Goal: Task Accomplishment & Management: Complete application form

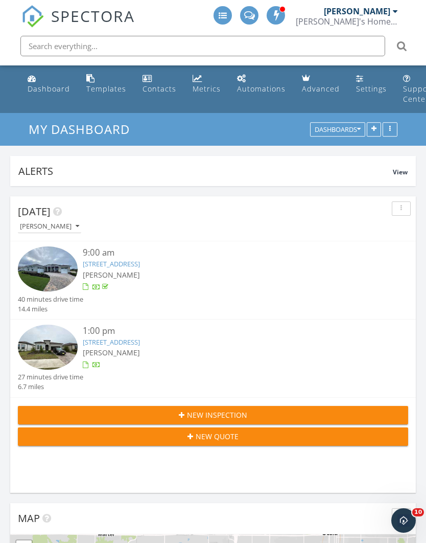
click at [140, 343] on link "9023 SW 52nd Pl Rd, Oca, FL 34481" at bounding box center [111, 341] width 57 height 9
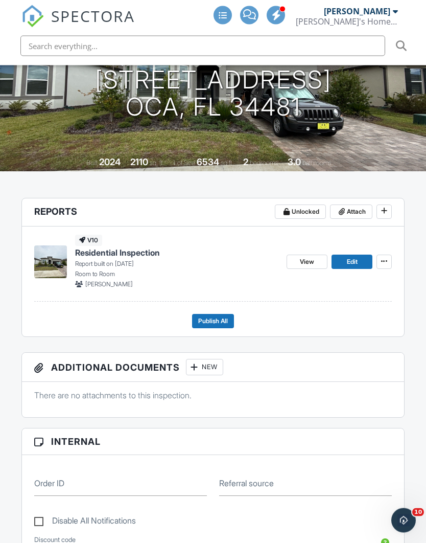
click at [311, 257] on span "View" at bounding box center [307, 262] width 14 height 10
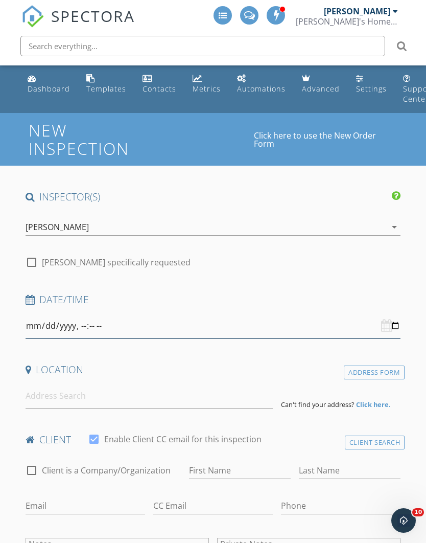
click at [227, 322] on input "datetime-local" at bounding box center [214, 325] width 376 height 25
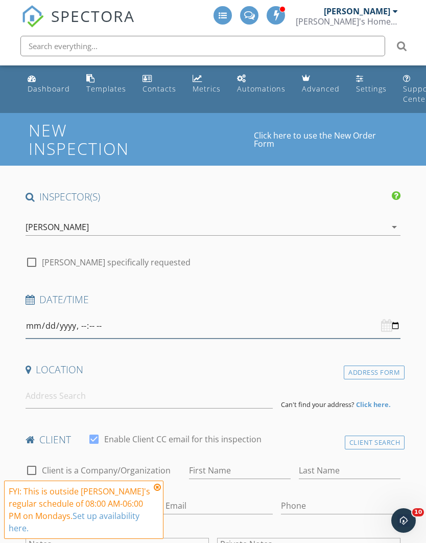
type input "2025-09-29T16:30"
click at [185, 319] on input "datetime-local" at bounding box center [214, 325] width 376 height 25
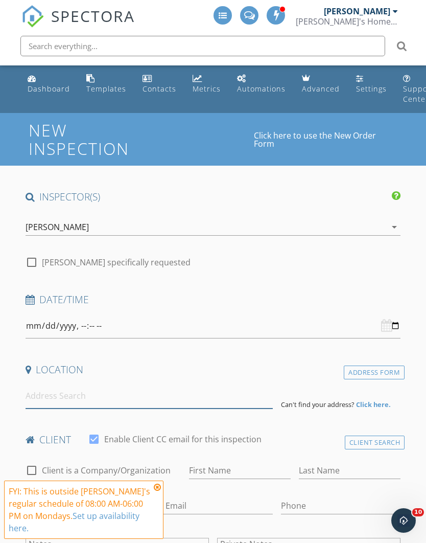
click at [123, 394] on input at bounding box center [149, 395] width 247 height 25
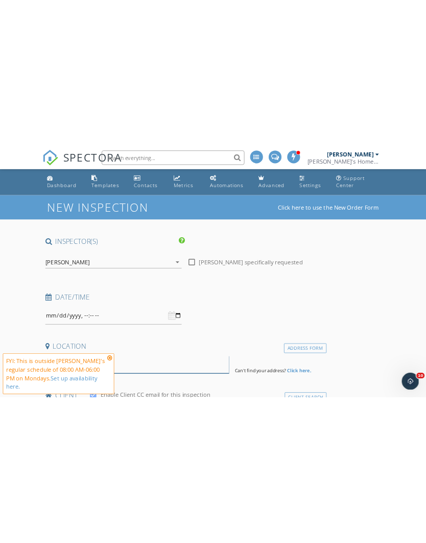
scroll to position [215, 0]
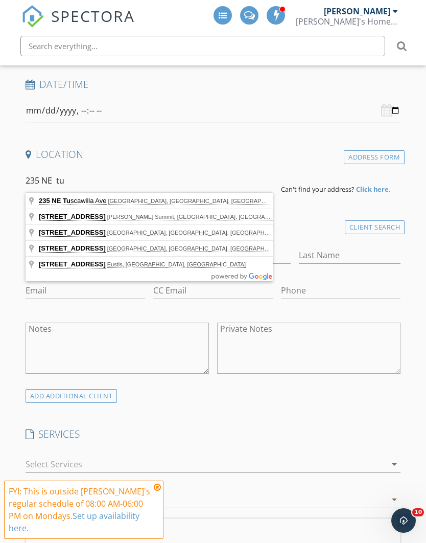
type input "235 NE Tuscawilla Ave, Ocala, FL, USA"
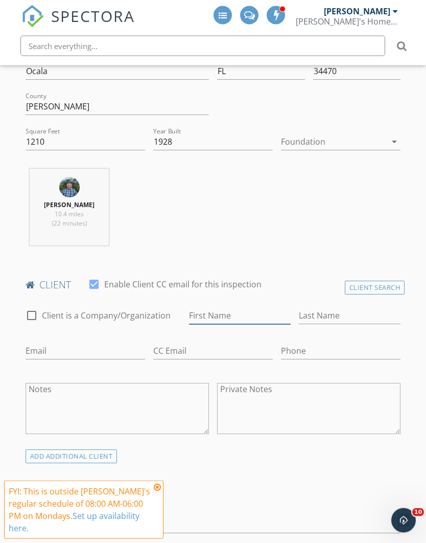
click at [232, 314] on input "First Name" at bounding box center [240, 316] width 102 height 17
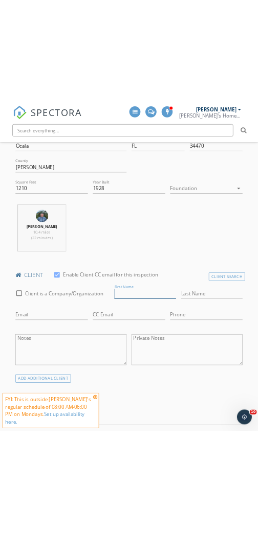
scroll to position [364, 0]
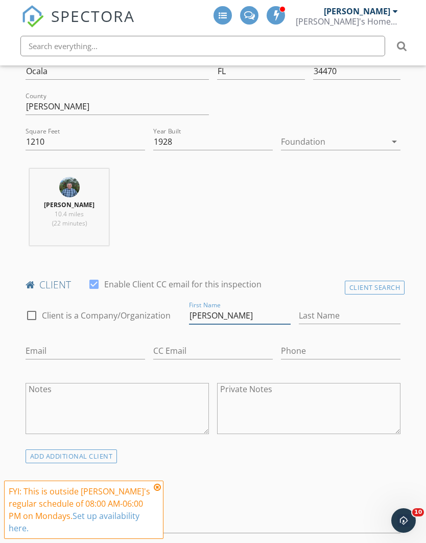
type input "Saundra"
click at [319, 313] on input "Last Name" at bounding box center [350, 315] width 102 height 17
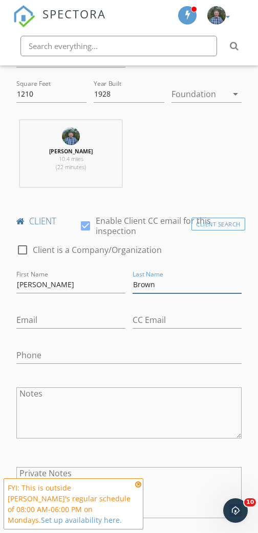
type input "Brown"
click at [125, 312] on input "Email" at bounding box center [70, 320] width 109 height 17
paste input "ericbrown68@msn.com"
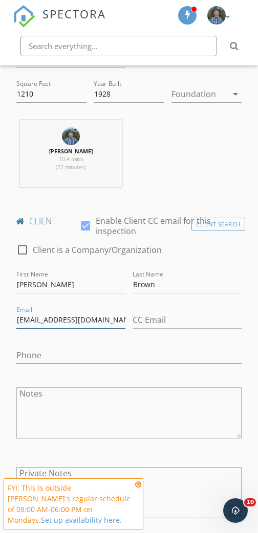
type input "ericbrown68@msn.com"
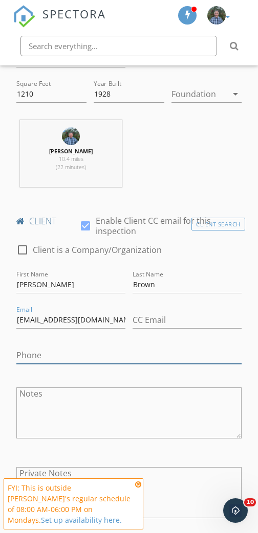
click at [165, 347] on input "Phone" at bounding box center [128, 355] width 225 height 17
click at [162, 347] on input "Phone" at bounding box center [128, 355] width 225 height 17
paste input "727-643-0045"
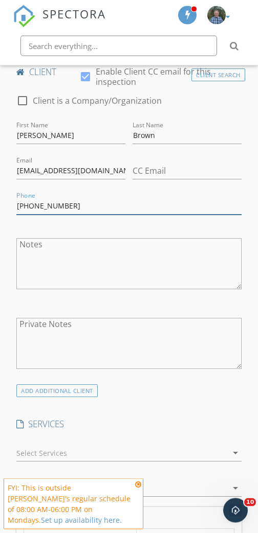
scroll to position [516, 0]
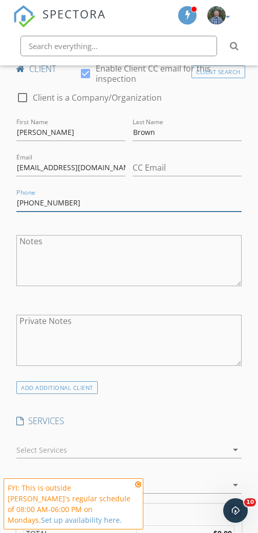
type input "727-643-0045"
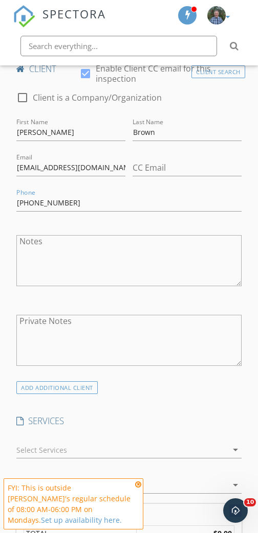
click at [170, 442] on div at bounding box center [121, 450] width 211 height 16
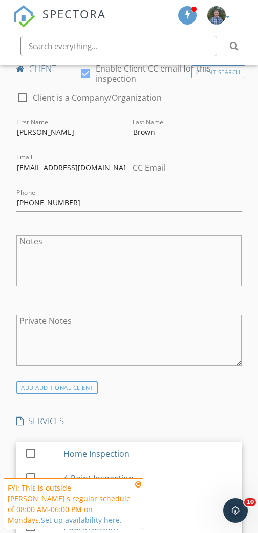
click at [38, 469] on div at bounding box center [30, 477] width 17 height 17
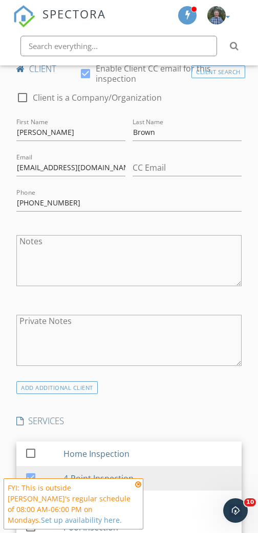
click at [148, 381] on div "ADD ADDITIONAL client" at bounding box center [129, 387] width 232 height 13
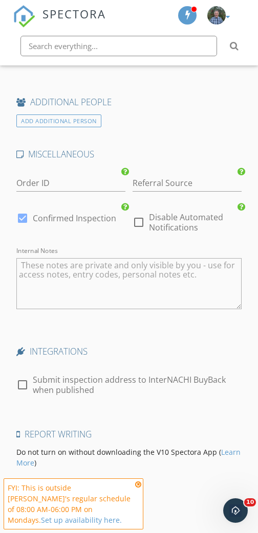
scroll to position [1614, 0]
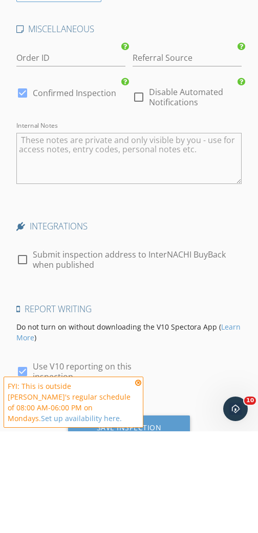
click at [129, 483] on div "FYI: This is outside Steve Trans's regular schedule of 08:00 AM-06:00 PM on Mon…" at bounding box center [70, 504] width 124 height 43
click at [135, 517] on div "Save Inspection" at bounding box center [129, 531] width 122 height 28
